Goal: Information Seeking & Learning: Find specific page/section

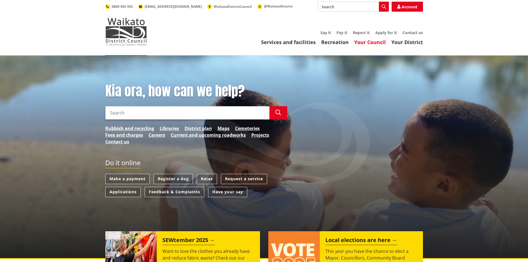
click at [377, 43] on link "Your Council" at bounding box center [370, 42] width 32 height 7
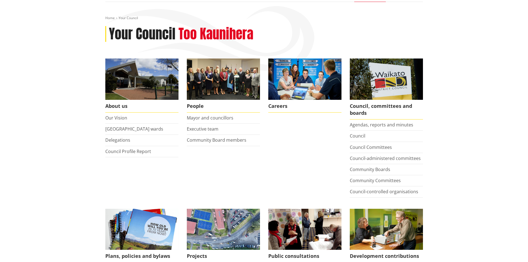
scroll to position [55, 0]
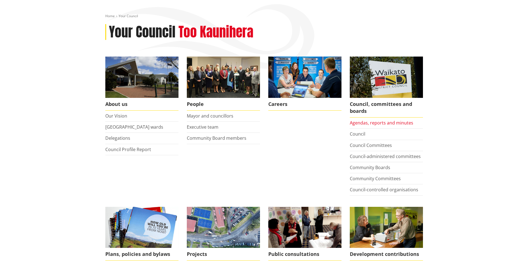
click at [399, 123] on link "Agendas, reports and minutes" at bounding box center [381, 123] width 63 height 6
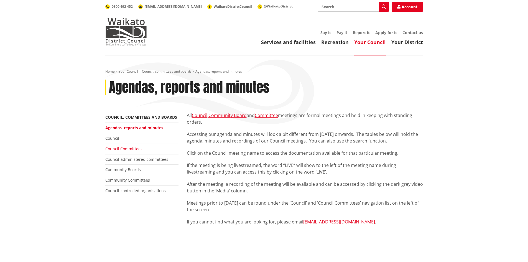
click at [132, 149] on link "Council Committees" at bounding box center [123, 148] width 37 height 5
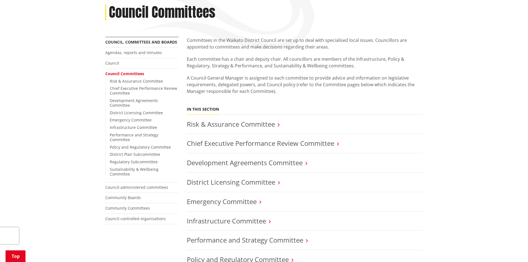
scroll to position [28, 0]
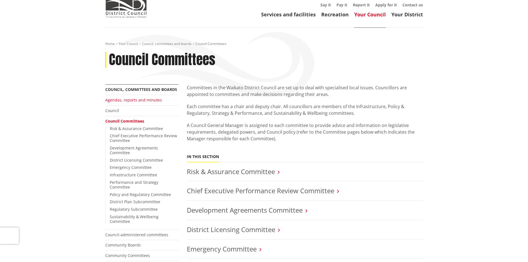
click at [132, 98] on link "Agendas, reports and minutes" at bounding box center [133, 99] width 57 height 5
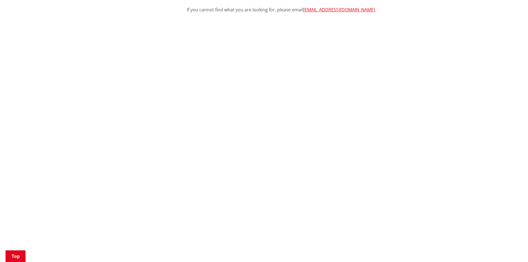
scroll to position [249, 0]
click at [169, 137] on div "More from this section Council, committees and boards Agendas, reports and minu…" at bounding box center [264, 200] width 326 height 675
click at [125, 165] on div "More from this section Council, committees and boards Agendas, reports and minu…" at bounding box center [264, 200] width 326 height 675
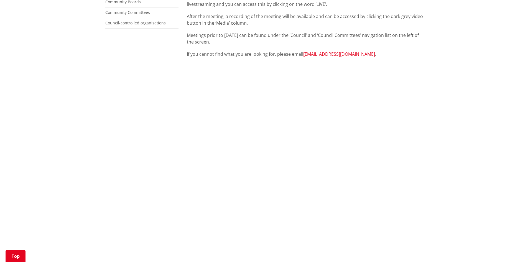
scroll to position [139, 0]
